Goal: Task Accomplishment & Management: Manage account settings

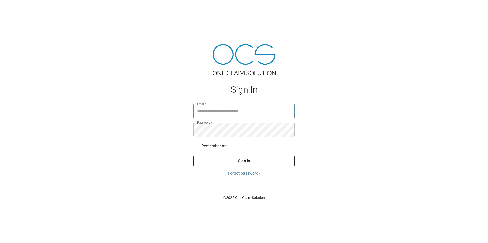
type input "**********"
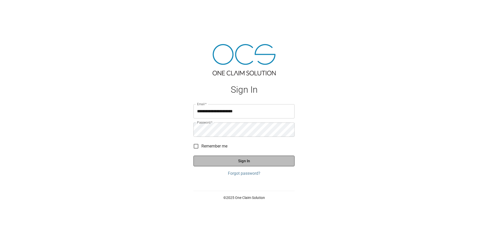
click at [235, 161] on button "Sign In" at bounding box center [243, 161] width 101 height 11
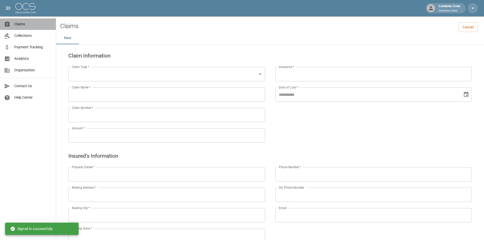
click at [28, 24] on span "Claims" at bounding box center [33, 23] width 38 height 5
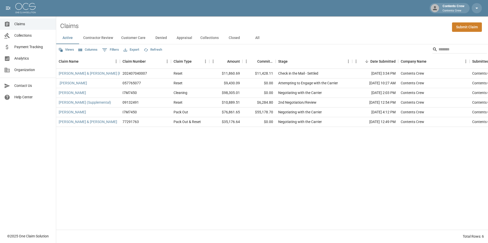
click at [257, 39] on button "All" at bounding box center [257, 38] width 23 height 12
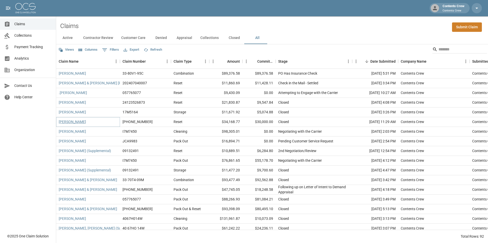
click at [78, 122] on link "[PERSON_NAME]" at bounding box center [72, 121] width 27 height 5
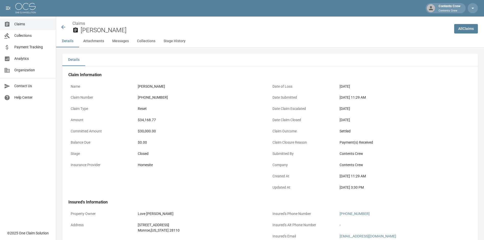
click at [26, 26] on span "Claims" at bounding box center [33, 23] width 38 height 5
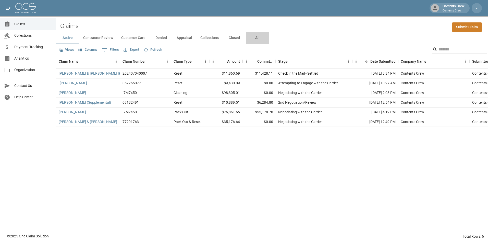
click at [256, 39] on button "All" at bounding box center [257, 38] width 23 height 12
